Goal: Find specific page/section: Find specific page/section

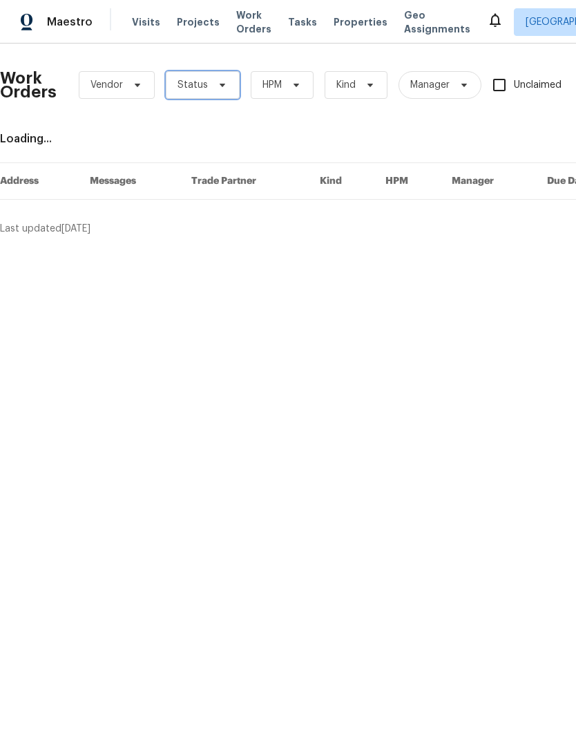
click at [188, 77] on span "Status" at bounding box center [203, 85] width 74 height 28
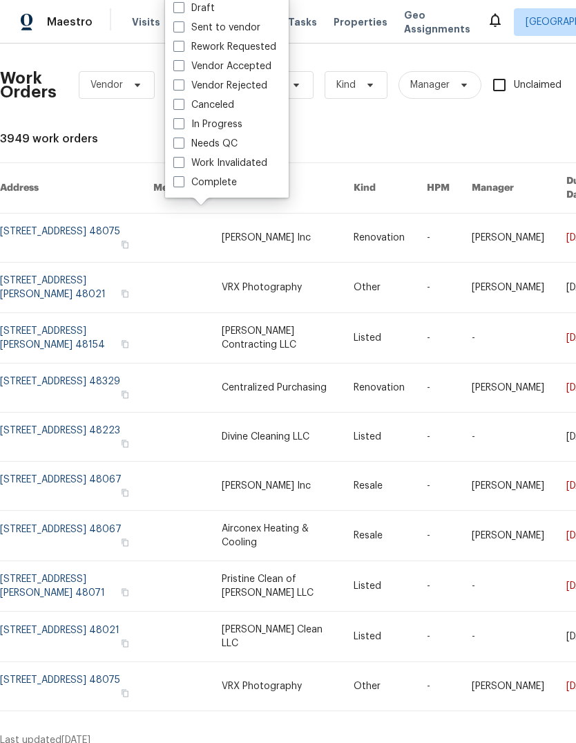
click at [191, 149] on label "Needs QC" at bounding box center [205, 144] width 64 height 14
click at [182, 146] on input "Needs QC" at bounding box center [177, 141] width 9 height 9
checkbox input "true"
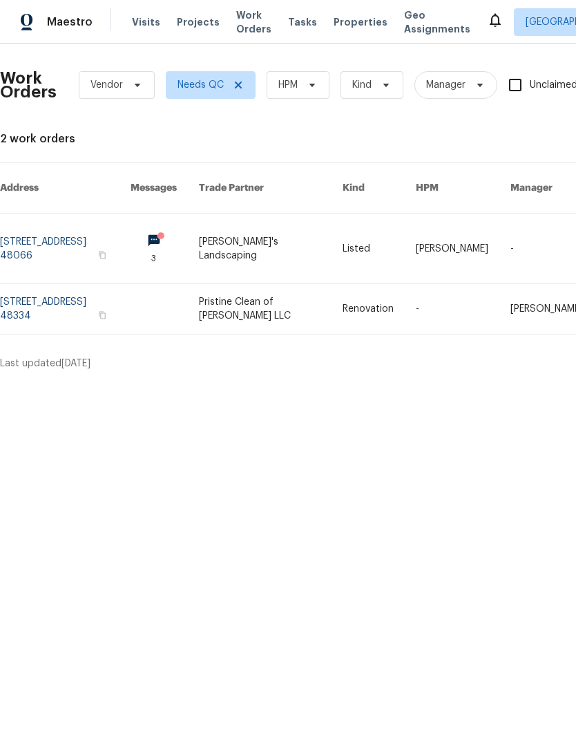
click at [112, 229] on link at bounding box center [65, 249] width 131 height 70
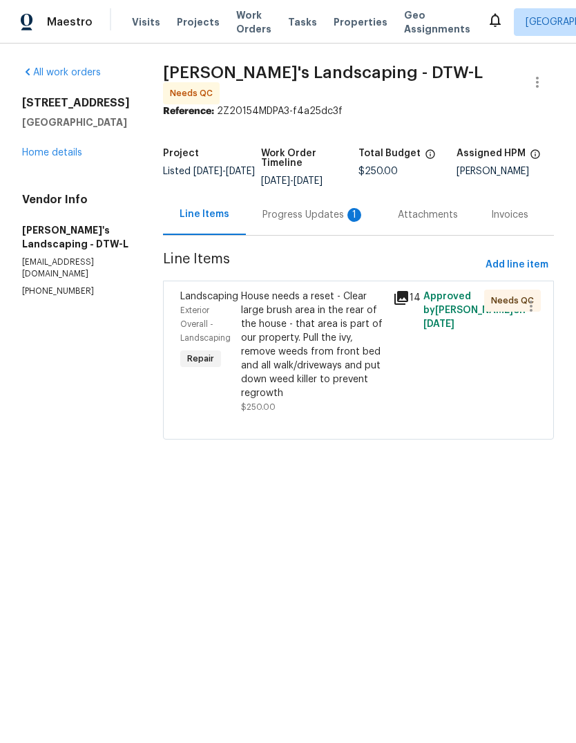
click at [303, 222] on div "Progress Updates 1" at bounding box center [314, 215] width 102 height 14
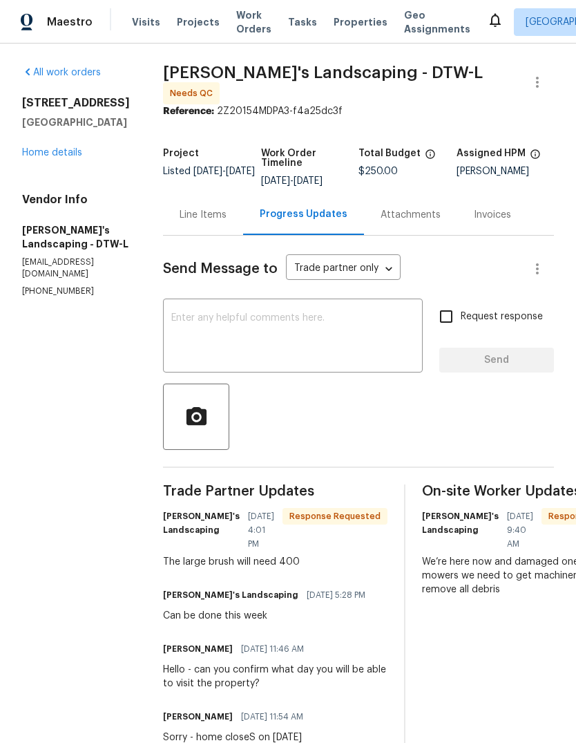
click at [227, 214] on div "Line Items" at bounding box center [203, 215] width 47 height 14
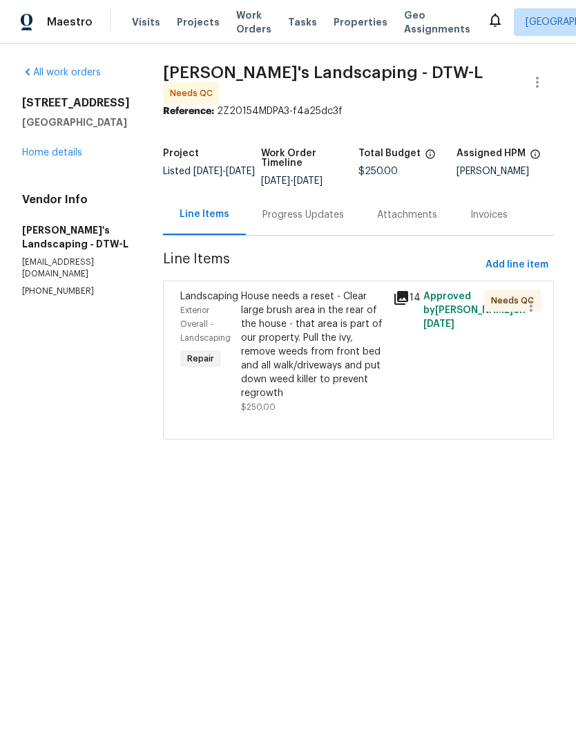
click at [407, 303] on icon at bounding box center [402, 298] width 14 height 14
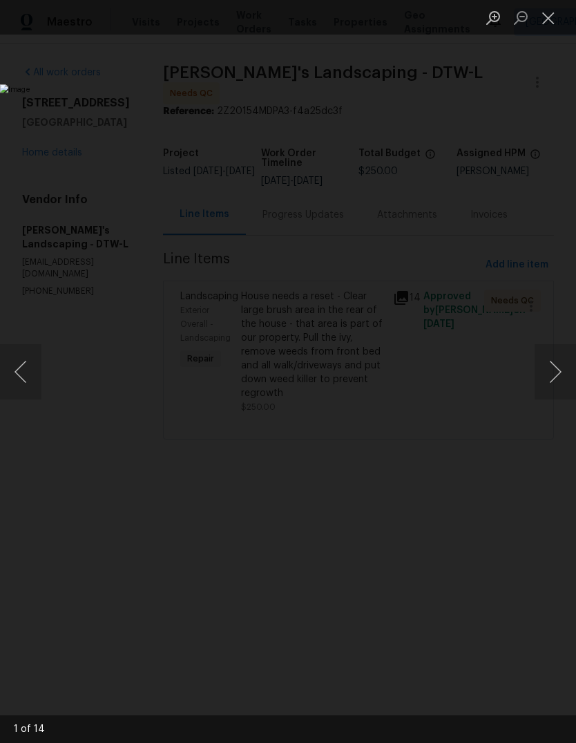
click at [575, 361] on button "Next image" at bounding box center [555, 371] width 41 height 55
click at [573, 361] on button "Next image" at bounding box center [555, 371] width 41 height 55
click at [560, 364] on button "Next image" at bounding box center [555, 371] width 41 height 55
click at [561, 368] on button "Next image" at bounding box center [555, 371] width 41 height 55
click at [564, 362] on button "Next image" at bounding box center [555, 371] width 41 height 55
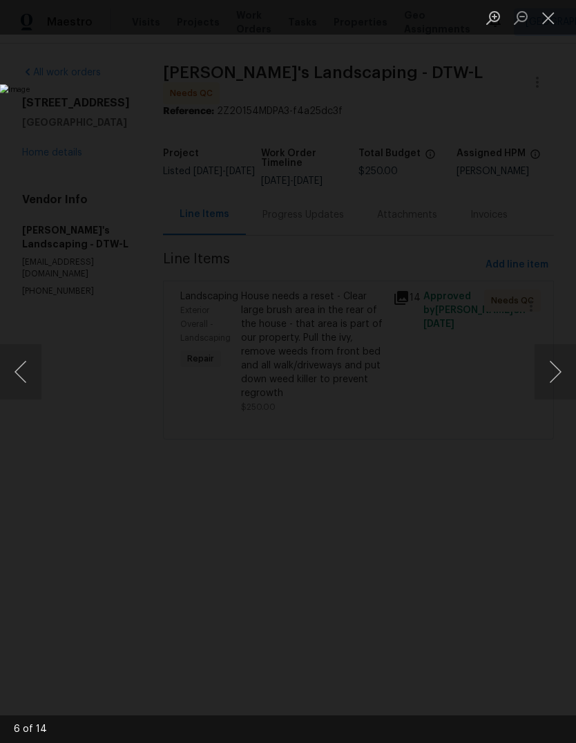
click at [554, 366] on button "Next image" at bounding box center [555, 371] width 41 height 55
click at [545, 371] on button "Next image" at bounding box center [555, 371] width 41 height 55
click at [554, 368] on button "Next image" at bounding box center [555, 371] width 41 height 55
click at [556, 368] on button "Next image" at bounding box center [555, 371] width 41 height 55
click at [559, 367] on button "Next image" at bounding box center [555, 371] width 41 height 55
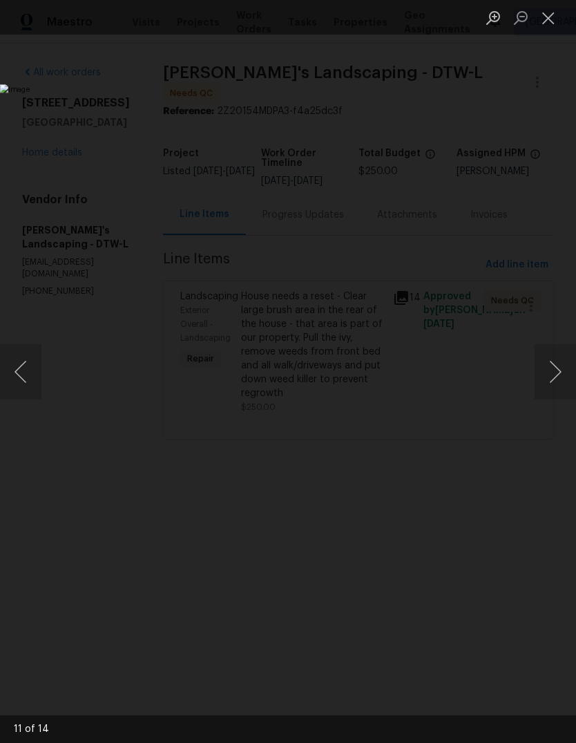
click at [552, 371] on button "Next image" at bounding box center [555, 371] width 41 height 55
click at [552, 373] on button "Next image" at bounding box center [555, 371] width 41 height 55
click at [551, 375] on button "Next image" at bounding box center [555, 371] width 41 height 55
click at [546, 381] on button "Next image" at bounding box center [555, 371] width 41 height 55
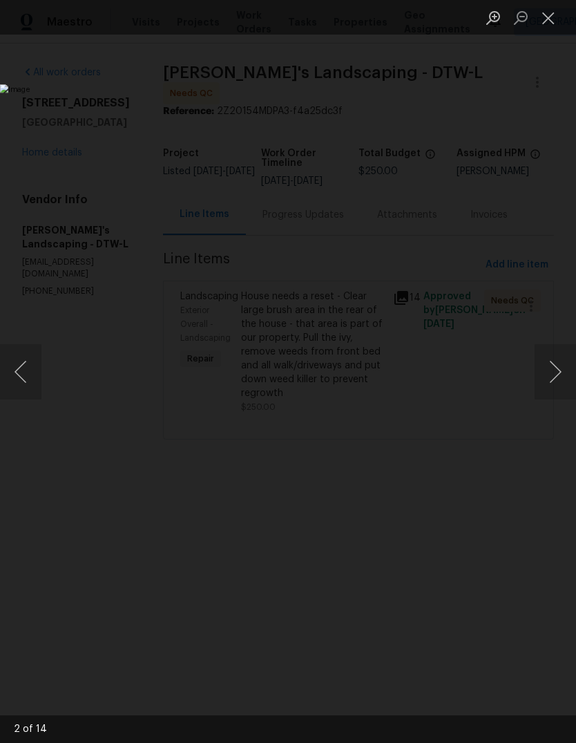
click at [536, 17] on button "Close lightbox" at bounding box center [549, 18] width 28 height 24
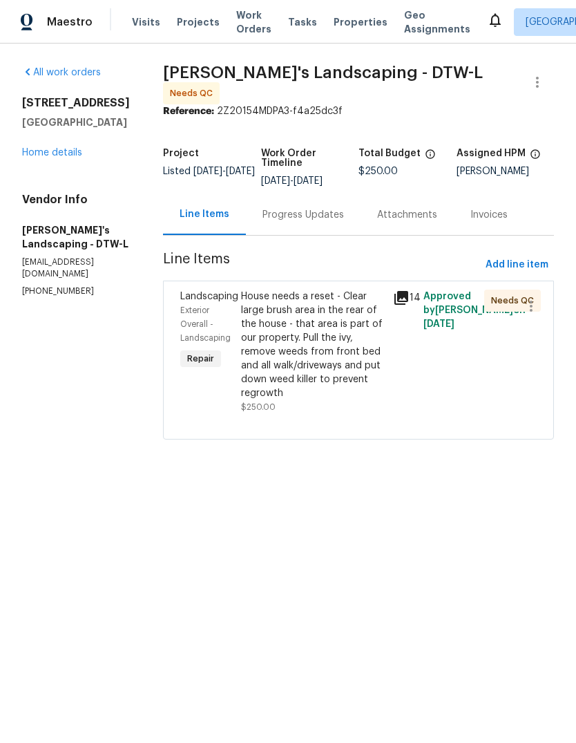
click at [55, 148] on link "Home details" at bounding box center [52, 153] width 60 height 10
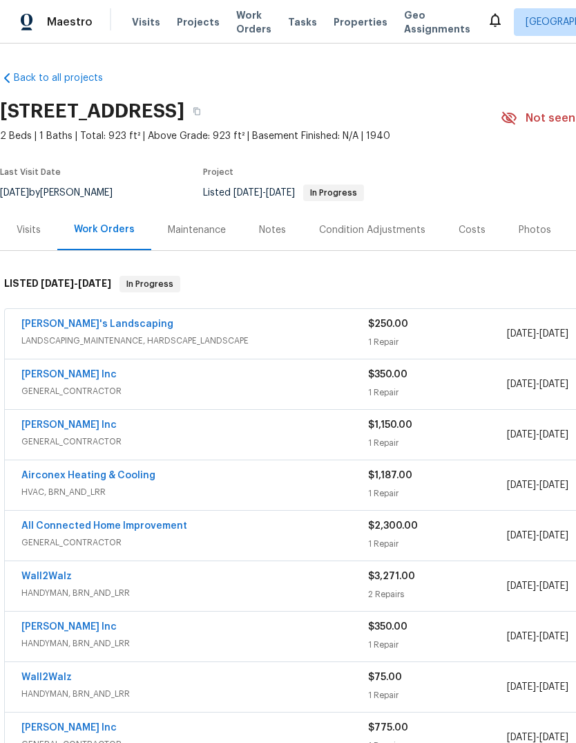
click at [342, 21] on span "Properties" at bounding box center [361, 22] width 54 height 14
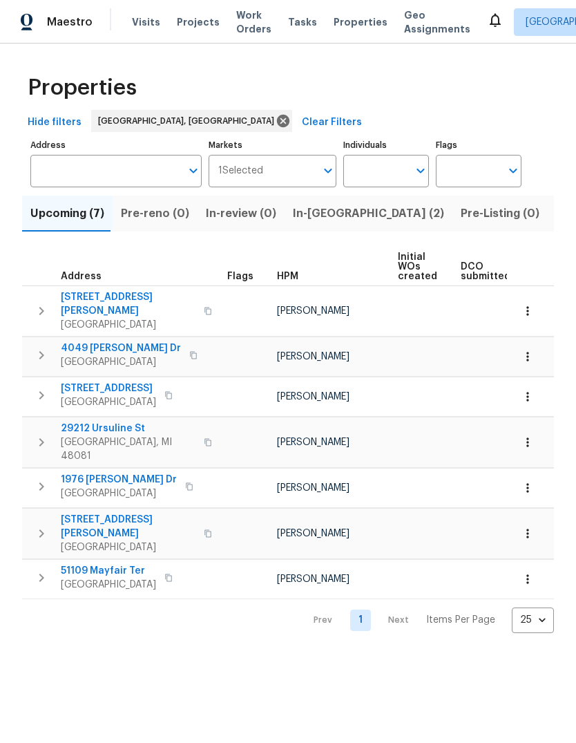
click at [308, 222] on span "In-[GEOGRAPHIC_DATA] (2)" at bounding box center [368, 213] width 151 height 19
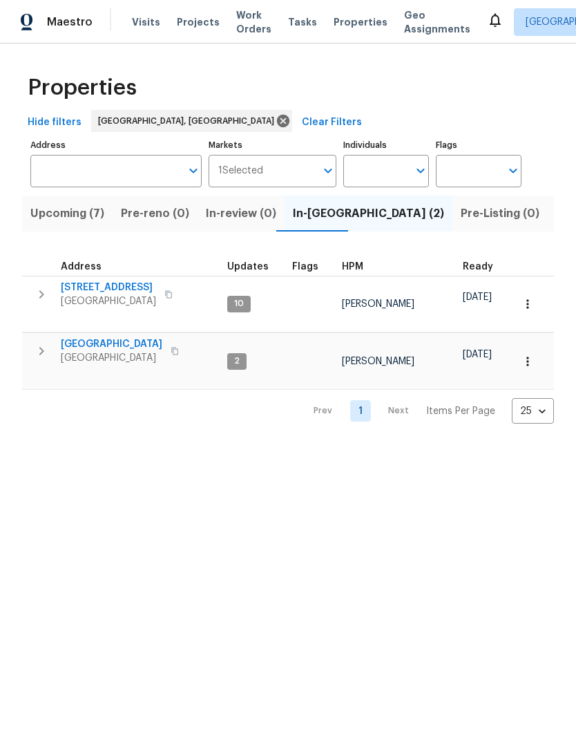
click at [556, 213] on span "Listed (13)" at bounding box center [584, 213] width 57 height 19
